Goal: Task Accomplishment & Management: Manage account settings

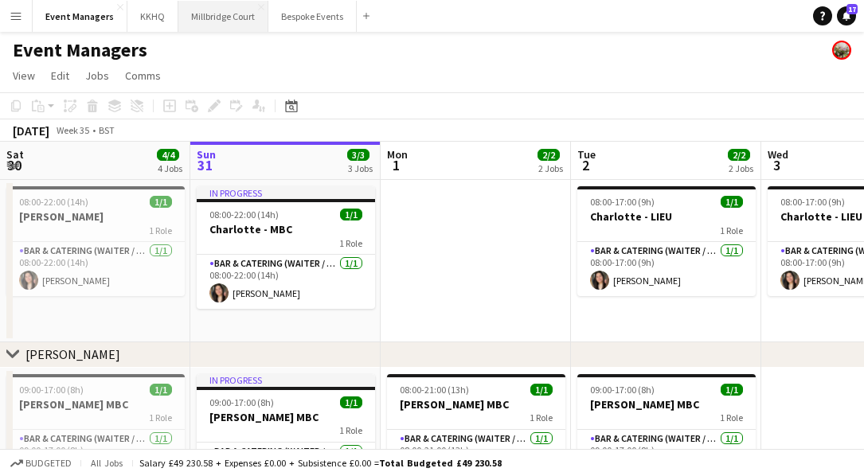
click at [231, 2] on button "[GEOGRAPHIC_DATA]" at bounding box center [223, 16] width 90 height 31
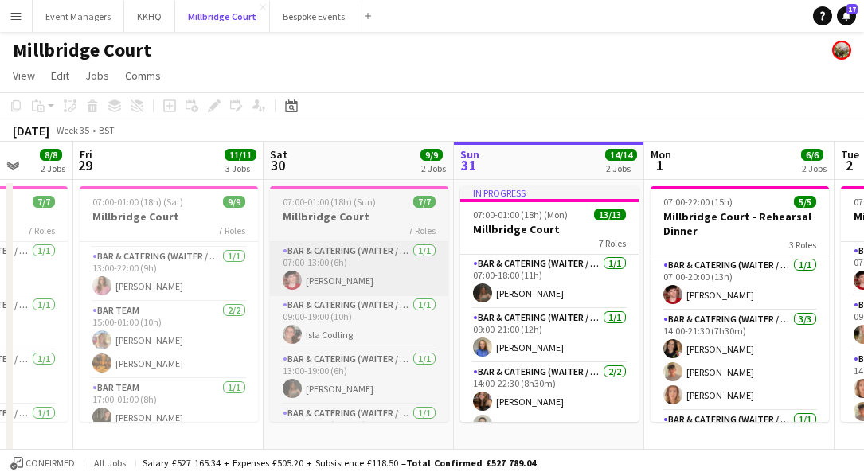
scroll to position [245, 0]
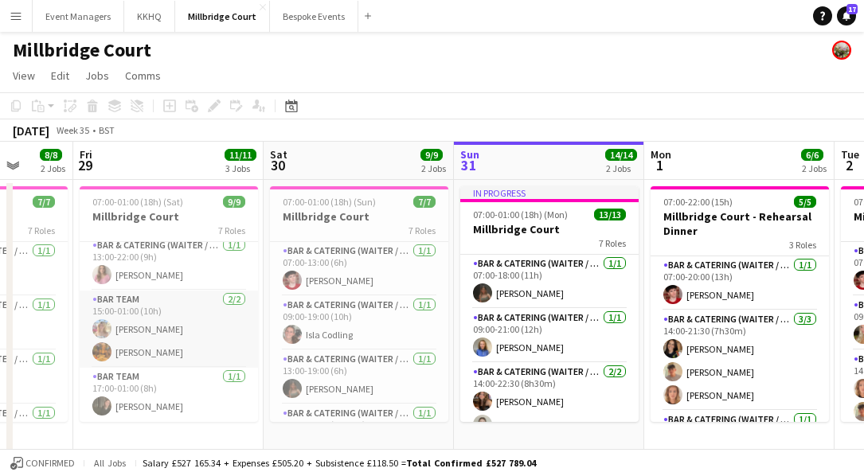
click at [101, 357] on app-user-avatar at bounding box center [101, 352] width 19 height 19
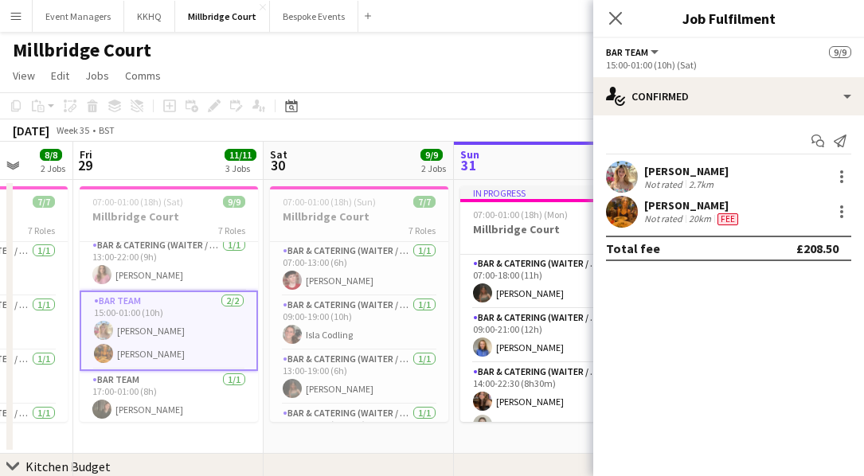
click at [626, 214] on app-user-avatar at bounding box center [622, 212] width 32 height 32
